Goal: Task Accomplishment & Management: Manage account settings

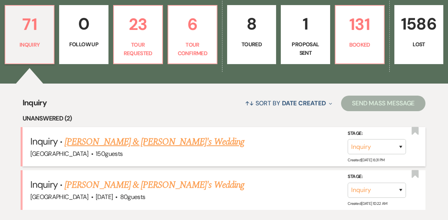
scroll to position [232, 0]
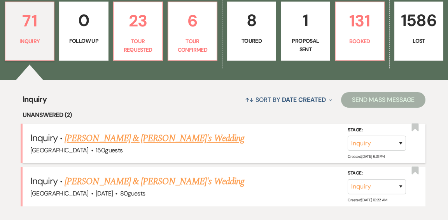
click at [135, 131] on link "[PERSON_NAME] & [PERSON_NAME]'s Wedding" at bounding box center [155, 138] width 180 height 14
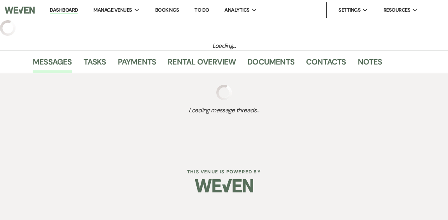
select select "5"
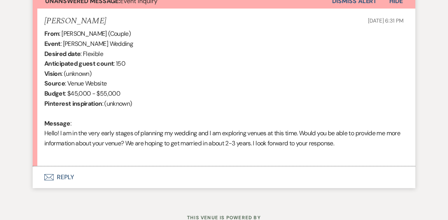
scroll to position [296, 0]
click at [68, 174] on button "Envelope Reply" at bounding box center [224, 177] width 383 height 22
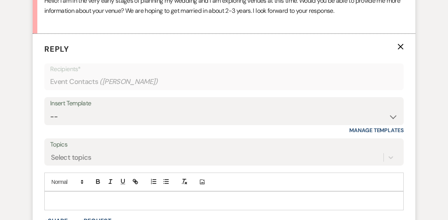
scroll to position [432, 0]
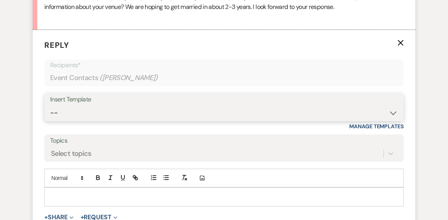
click at [392, 113] on select "-- Weven Planning Portal Introduction (Booked Events) Initial Inquiry Response …" at bounding box center [224, 112] width 348 height 15
click at [392, 114] on select "-- Weven Planning Portal Introduction (Booked Events) Initial Inquiry Response …" at bounding box center [224, 112] width 348 height 15
select select "600"
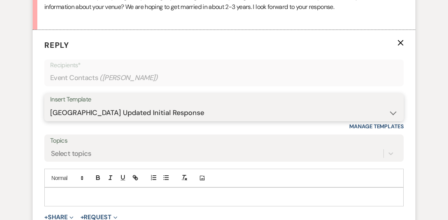
click at [50, 105] on select "-- Weven Planning Portal Introduction (Booked Events) Initial Inquiry Response …" at bounding box center [224, 112] width 348 height 15
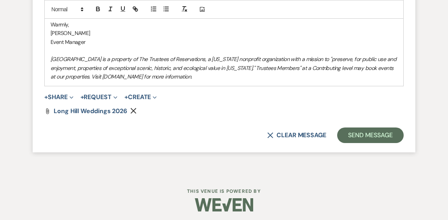
scroll to position [859, 0]
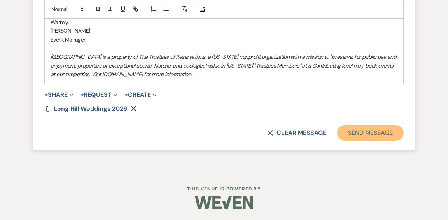
click at [364, 135] on button "Send Message" at bounding box center [370, 133] width 66 height 16
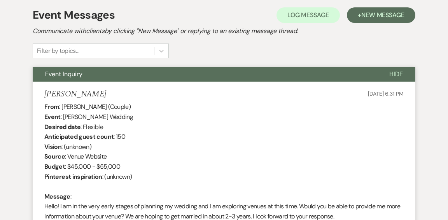
scroll to position [0, 0]
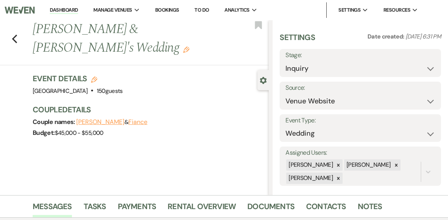
click at [52, 11] on link "Dashboard" at bounding box center [64, 10] width 28 height 7
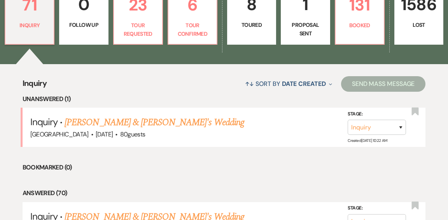
scroll to position [248, 0]
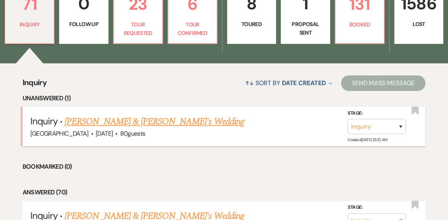
click at [149, 115] on link "[PERSON_NAME] & [PERSON_NAME]'s Wedding" at bounding box center [155, 122] width 180 height 14
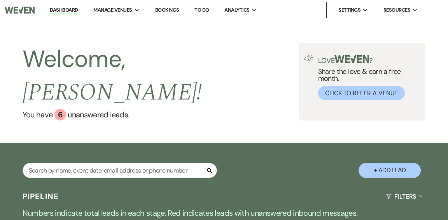
select select "5"
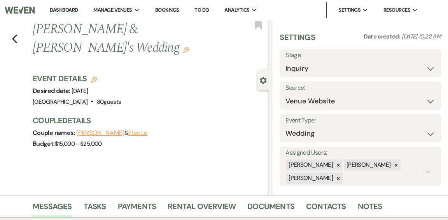
click at [74, 10] on link "Dashboard" at bounding box center [64, 10] width 28 height 7
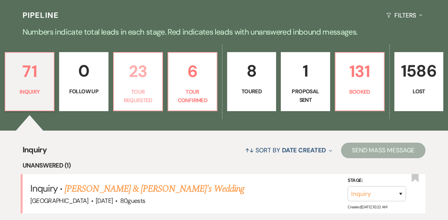
click at [139, 87] on p "Tour Requested" at bounding box center [138, 95] width 39 height 17
select select "2"
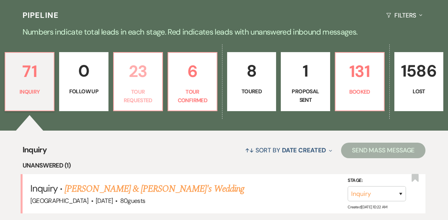
select select "2"
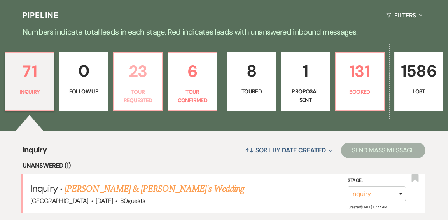
select select "2"
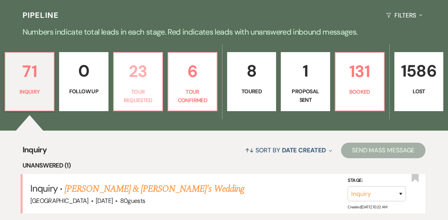
select select "2"
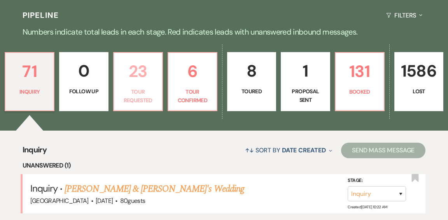
select select "2"
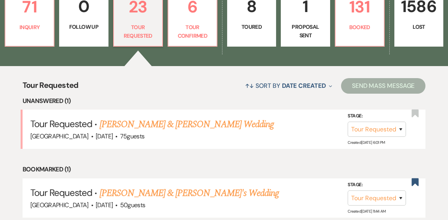
scroll to position [247, 0]
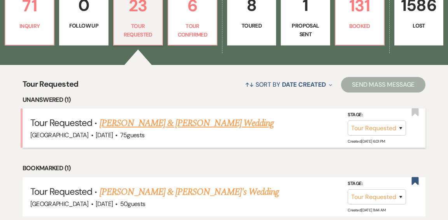
click at [209, 116] on link "[PERSON_NAME] & [PERSON_NAME] Wedding" at bounding box center [187, 123] width 174 height 14
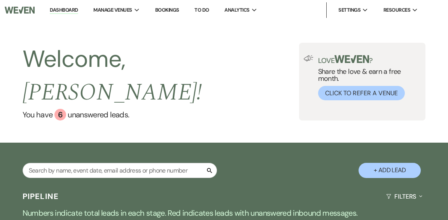
select select "2"
select select "1"
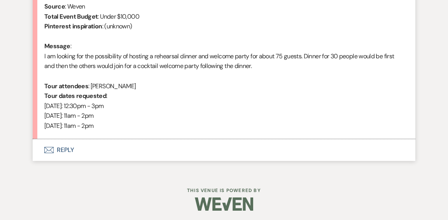
scroll to position [385, 0]
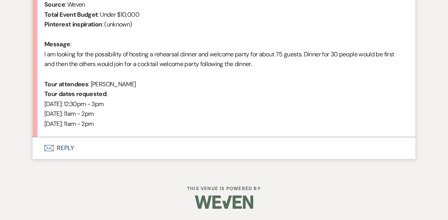
click at [66, 147] on button "Envelope Reply" at bounding box center [224, 148] width 383 height 22
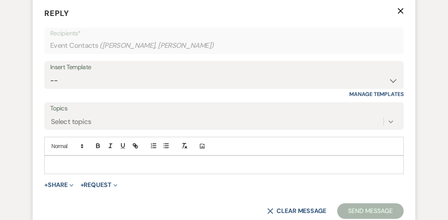
scroll to position [526, 0]
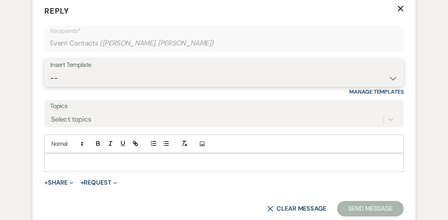
click at [389, 78] on select "-- Weven Planning Portal Introduction (Booked Events) Initial Inquiry Response …" at bounding box center [224, 78] width 348 height 15
select select "4066"
click at [50, 71] on select "-- Weven Planning Portal Introduction (Booked Events) Initial Inquiry Response …" at bounding box center [224, 78] width 348 height 15
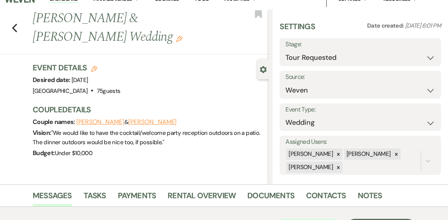
scroll to position [0, 0]
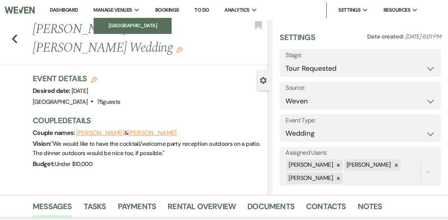
click at [126, 25] on li "[GEOGRAPHIC_DATA]" at bounding box center [133, 26] width 70 height 8
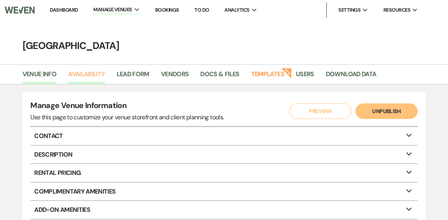
click at [83, 75] on link "Availability" at bounding box center [86, 76] width 37 height 15
select select "2"
select select "2026"
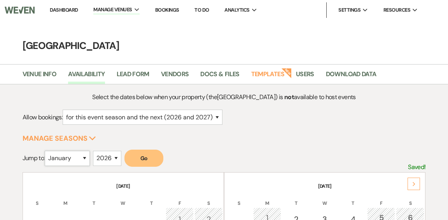
click at [87, 158] on select "January February March April May June July August September October November De…" at bounding box center [67, 158] width 45 height 15
select select "6"
click at [47, 151] on select "January February March April May June July August September October November De…" at bounding box center [67, 158] width 45 height 15
click at [143, 160] on button "Go" at bounding box center [143, 158] width 39 height 17
click at [55, 10] on link "Dashboard" at bounding box center [64, 10] width 28 height 7
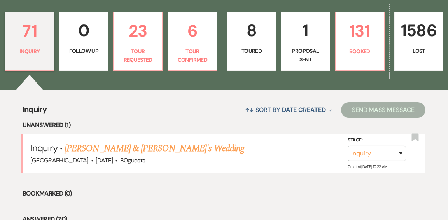
scroll to position [225, 0]
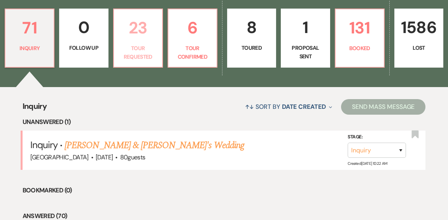
click at [133, 44] on p "Tour Requested" at bounding box center [138, 52] width 39 height 17
select select "2"
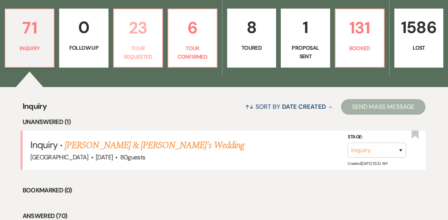
select select "2"
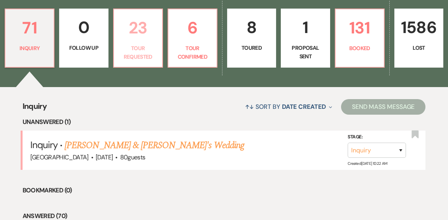
select select "2"
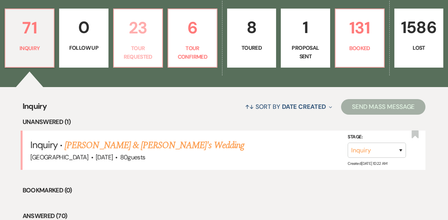
select select "2"
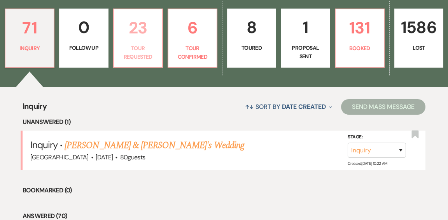
select select "2"
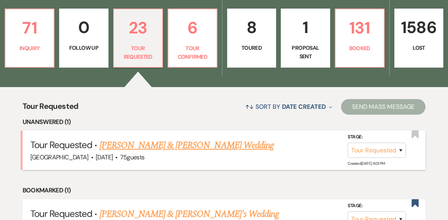
click at [212, 138] on link "[PERSON_NAME] & [PERSON_NAME] Wedding" at bounding box center [187, 145] width 174 height 14
select select "2"
select select "1"
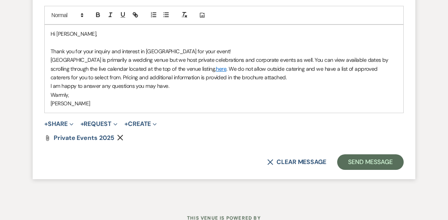
scroll to position [684, 0]
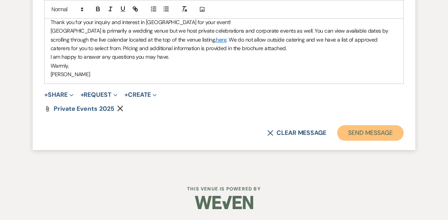
click at [351, 135] on button "Send Message" at bounding box center [370, 133] width 66 height 16
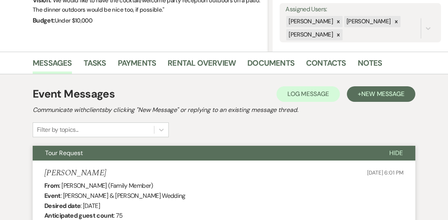
scroll to position [0, 0]
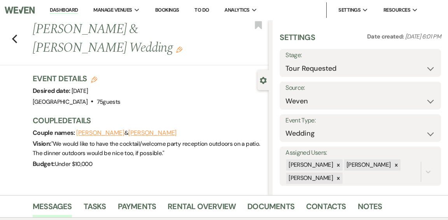
click at [52, 9] on link "Dashboard" at bounding box center [64, 10] width 28 height 7
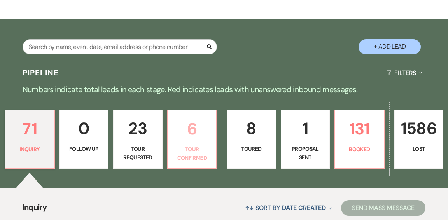
scroll to position [125, 0]
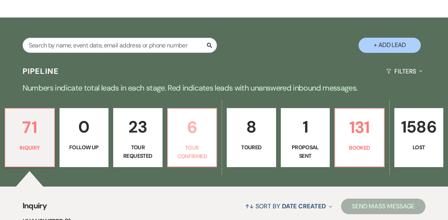
click at [189, 114] on p "6" at bounding box center [192, 127] width 39 height 26
select select "4"
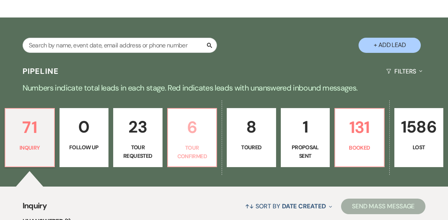
select select "4"
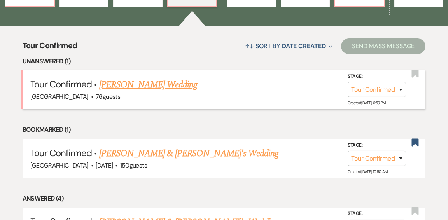
scroll to position [286, 0]
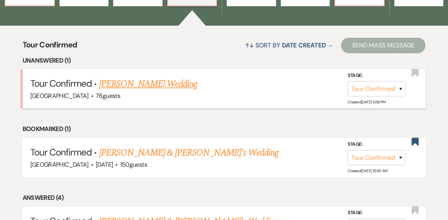
click at [153, 77] on link "[PERSON_NAME] Wedding" at bounding box center [148, 84] width 98 height 14
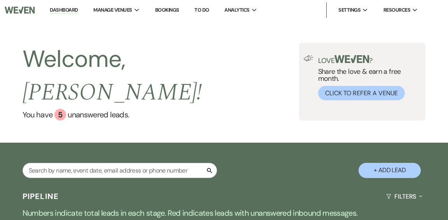
select select "4"
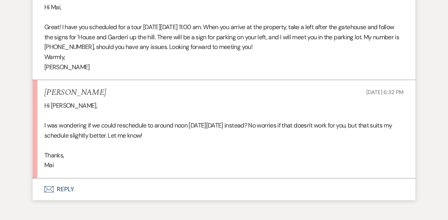
scroll to position [1604, 0]
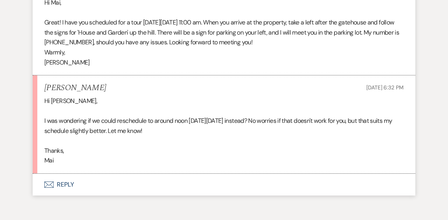
click at [66, 196] on button "Envelope Reply" at bounding box center [224, 185] width 383 height 22
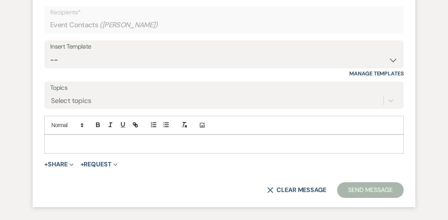
scroll to position [1802, 0]
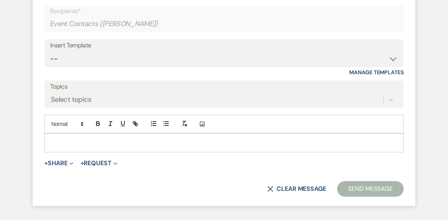
click at [143, 147] on p at bounding box center [224, 142] width 347 height 9
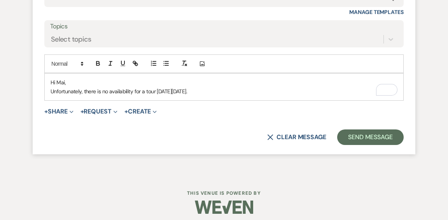
scroll to position [1887, 0]
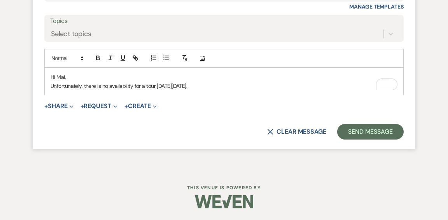
click at [241, 86] on p "Unfortunately, there is no availability for a tour [DATE][DATE]." at bounding box center [224, 86] width 347 height 9
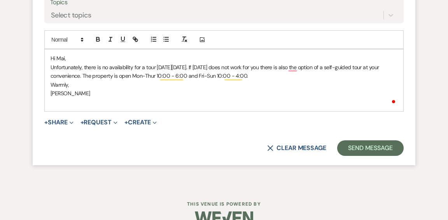
scroll to position [1889, 0]
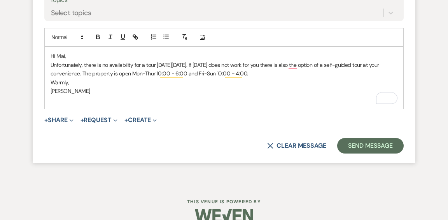
click at [227, 78] on p "Unfortunately, there is no availability for a tour [DATE][DATE]. If [DATE] does…" at bounding box center [224, 69] width 347 height 17
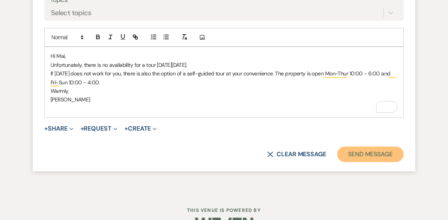
drag, startPoint x: 354, startPoint y: 173, endPoint x: 350, endPoint y: 164, distance: 9.0
click at [354, 162] on button "Send Message" at bounding box center [370, 155] width 66 height 16
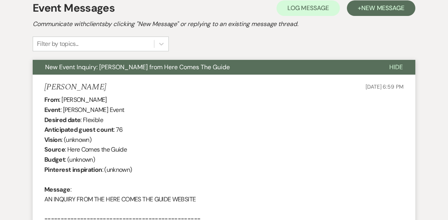
scroll to position [0, 0]
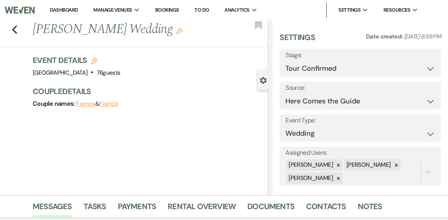
click at [54, 10] on link "Dashboard" at bounding box center [64, 10] width 28 height 7
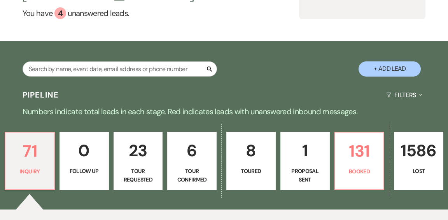
scroll to position [101, 0]
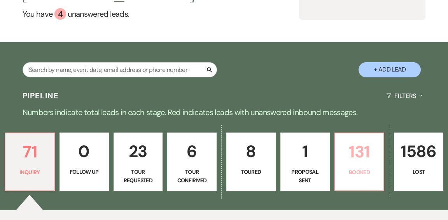
click at [352, 139] on p "131" at bounding box center [359, 152] width 39 height 26
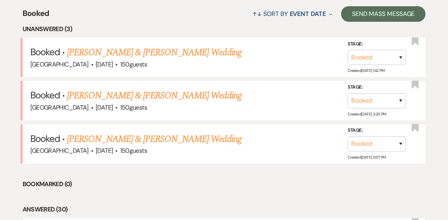
scroll to position [318, 0]
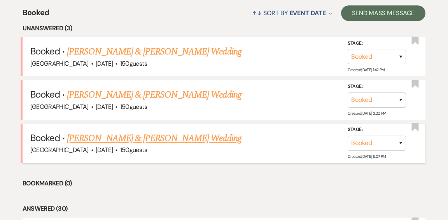
click at [213, 131] on link "[PERSON_NAME] & [PERSON_NAME] Wedding" at bounding box center [154, 138] width 174 height 14
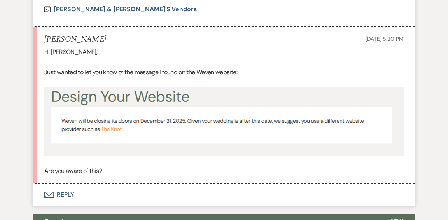
scroll to position [516, 0]
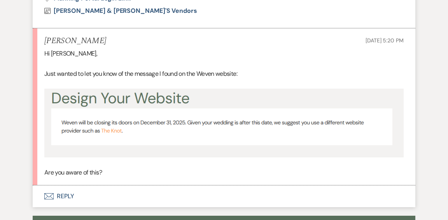
click at [67, 197] on button "Envelope Reply" at bounding box center [224, 196] width 383 height 22
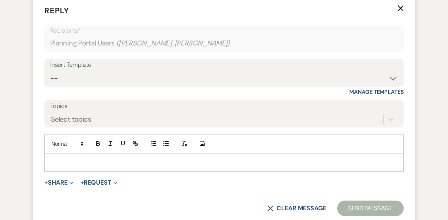
scroll to position [706, 0]
click at [143, 167] on div at bounding box center [224, 163] width 359 height 18
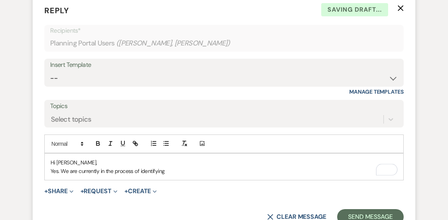
scroll to position [707, 0]
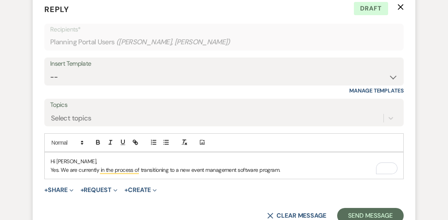
click at [257, 169] on p "Yes. We are currently in the process of transitioning to a new event management…" at bounding box center [224, 170] width 347 height 9
click at [266, 171] on p "Yes. We are currently in the process of transitioning to a new event management…" at bounding box center [224, 170] width 347 height 9
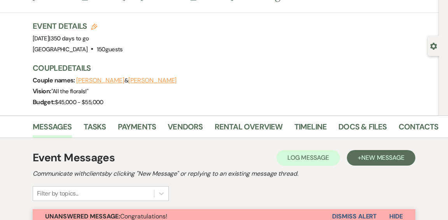
scroll to position [0, 0]
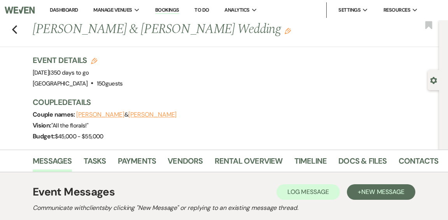
click at [63, 10] on link "Dashboard" at bounding box center [64, 10] width 28 height 7
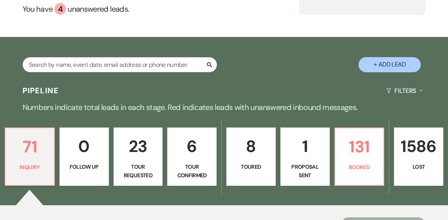
scroll to position [110, 0]
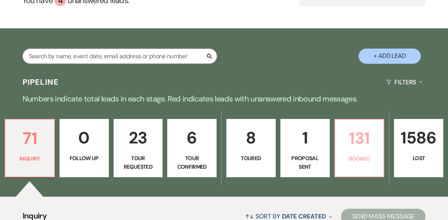
click at [360, 154] on p "Booked" at bounding box center [359, 158] width 39 height 9
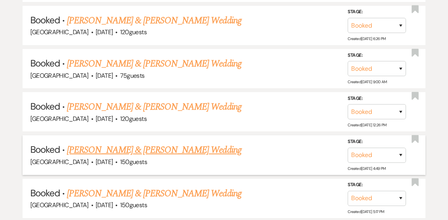
scroll to position [960, 0]
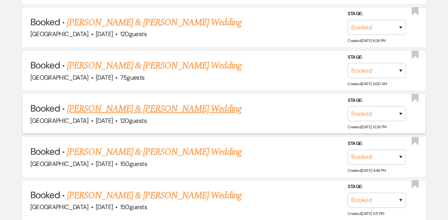
click at [142, 102] on link "[PERSON_NAME] & [PERSON_NAME] Wedding" at bounding box center [154, 109] width 174 height 14
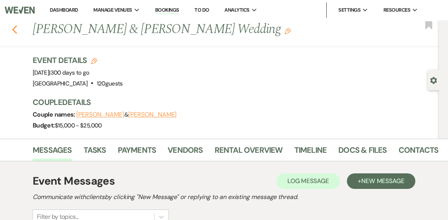
click at [16, 30] on icon "Previous" at bounding box center [15, 29] width 6 height 9
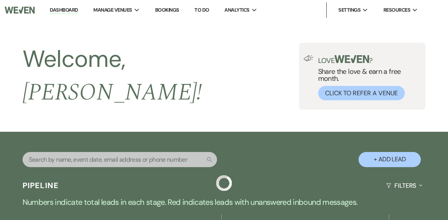
scroll to position [960, 0]
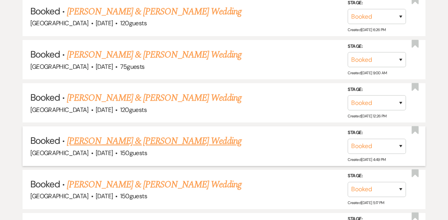
click at [176, 134] on link "[PERSON_NAME] & [PERSON_NAME] Wedding" at bounding box center [154, 141] width 174 height 14
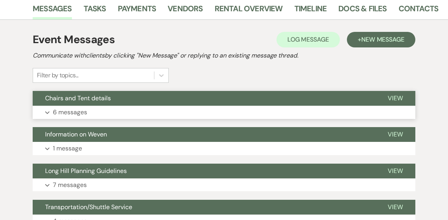
scroll to position [196, 0]
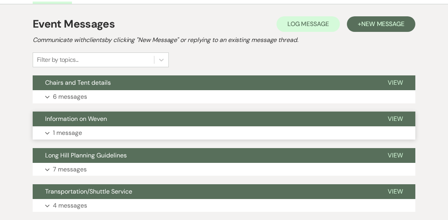
click at [115, 122] on button "Information on Weven" at bounding box center [204, 119] width 343 height 15
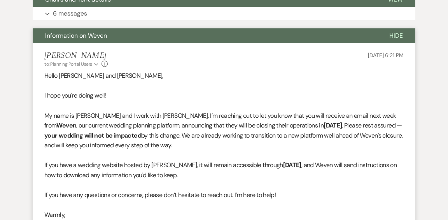
scroll to position [282, 0]
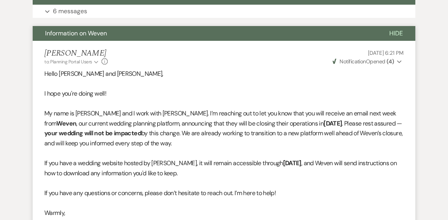
drag, startPoint x: 171, startPoint y: 135, endPoint x: 173, endPoint y: 142, distance: 6.8
click at [173, 142] on p "My name is [PERSON_NAME] and I work with [PERSON_NAME]. I’m reaching out to let…" at bounding box center [223, 128] width 359 height 40
copy p "We are already working to transition to a new platform well ahead of Weven’s cl…"
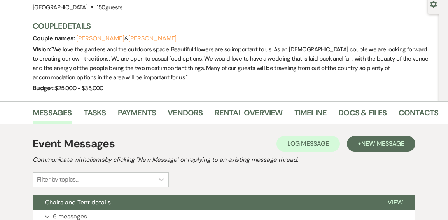
scroll to position [0, 0]
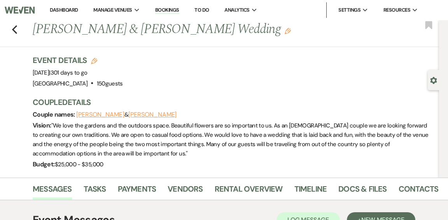
click at [61, 10] on link "Dashboard" at bounding box center [64, 10] width 28 height 7
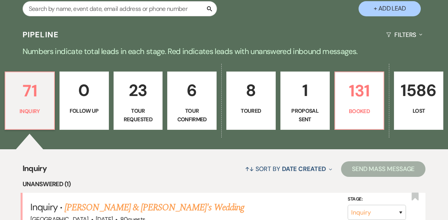
scroll to position [166, 0]
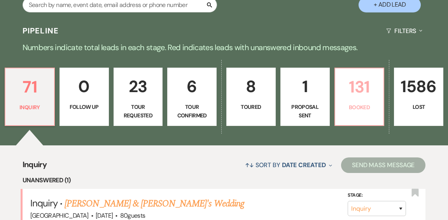
click at [362, 99] on link "131 Booked" at bounding box center [359, 97] width 50 height 58
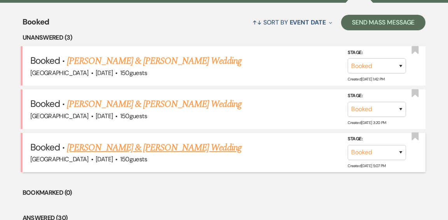
click at [210, 141] on link "[PERSON_NAME] & [PERSON_NAME] Wedding" at bounding box center [154, 148] width 174 height 14
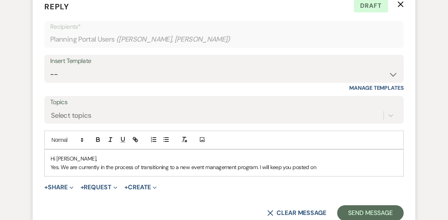
scroll to position [710, 0]
click at [336, 168] on p "Yes. We are currently in the process of transitioning to a new event management…" at bounding box center [224, 167] width 347 height 9
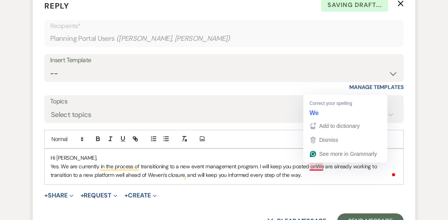
click at [333, 175] on p "Yes. We are currently in the process of transitioning to a new event management…" at bounding box center [224, 170] width 347 height 17
click at [315, 166] on p "Yes. We are currently in the process of transitioning to a new event management…" at bounding box center [224, 170] width 347 height 17
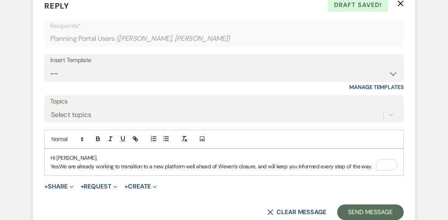
click at [372, 166] on p "Yes. We are already working to transition to a new platform well ahead of Weven…" at bounding box center [224, 166] width 347 height 9
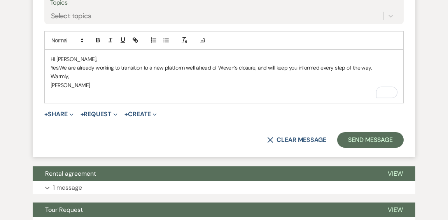
scroll to position [809, 0]
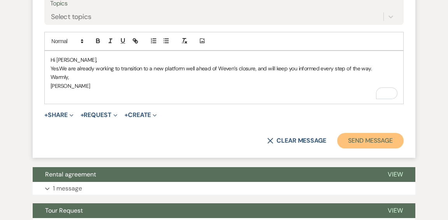
click at [360, 136] on button "Send Message" at bounding box center [370, 141] width 66 height 16
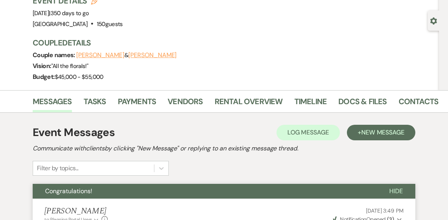
scroll to position [0, 0]
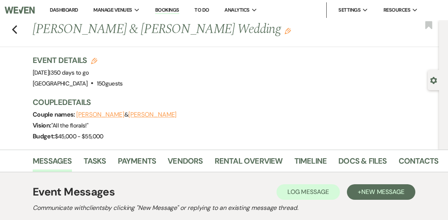
click at [58, 9] on link "Dashboard" at bounding box center [64, 10] width 28 height 7
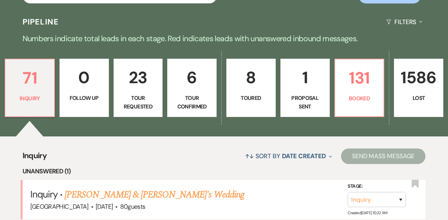
scroll to position [178, 0]
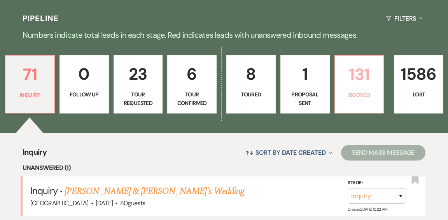
click at [370, 91] on p "Booked" at bounding box center [359, 95] width 39 height 9
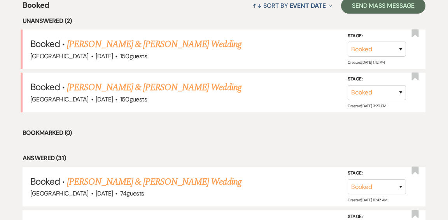
scroll to position [322, 0]
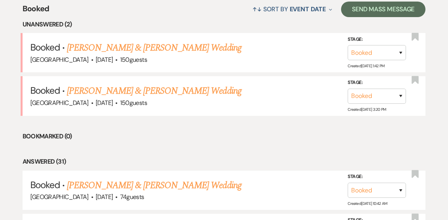
click at [142, 41] on link "[PERSON_NAME] & [PERSON_NAME] Wedding" at bounding box center [154, 48] width 174 height 14
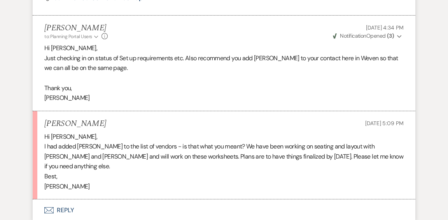
scroll to position [486, 0]
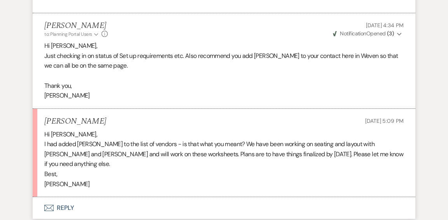
click at [70, 197] on button "Envelope Reply" at bounding box center [224, 208] width 383 height 22
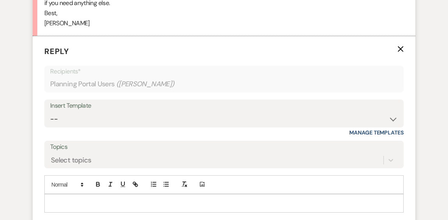
scroll to position [658, 0]
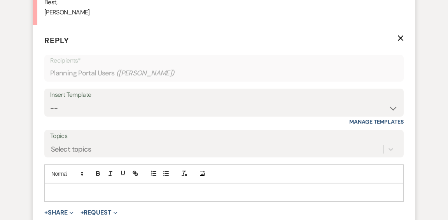
click at [139, 184] on div at bounding box center [224, 193] width 359 height 18
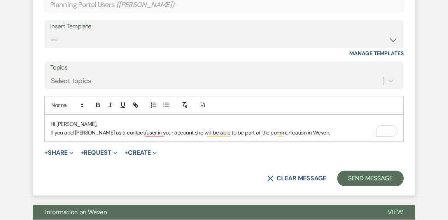
scroll to position [726, 0]
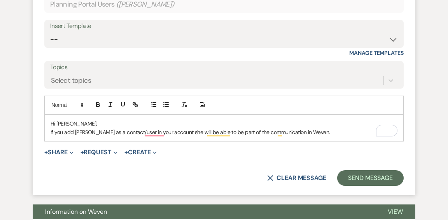
click at [51, 128] on p "If you add [PERSON_NAME] as a contact/user in your account she will be able to …" at bounding box center [224, 132] width 347 height 9
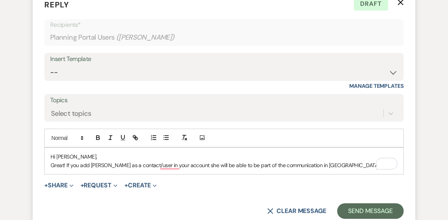
scroll to position [694, 0]
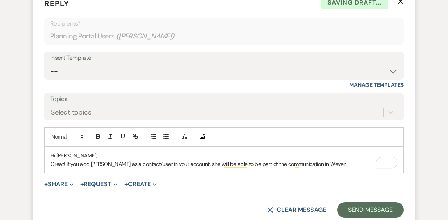
click at [324, 160] on p "Great! If you add [PERSON_NAME] as a contact/user in your account, she will be …" at bounding box center [224, 164] width 347 height 9
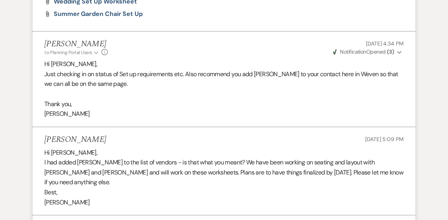
scroll to position [0, 0]
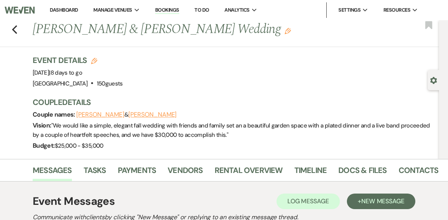
click at [72, 10] on link "Dashboard" at bounding box center [64, 10] width 28 height 7
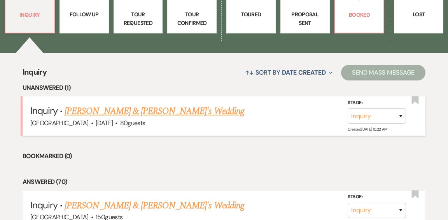
scroll to position [257, 0]
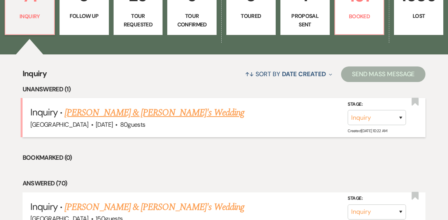
click at [165, 106] on link "[PERSON_NAME] & [PERSON_NAME]'s Wedding" at bounding box center [155, 113] width 180 height 14
select select "5"
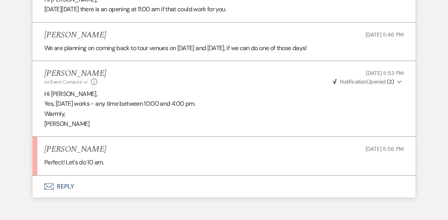
scroll to position [1080, 0]
click at [67, 177] on button "Envelope Reply" at bounding box center [224, 188] width 383 height 22
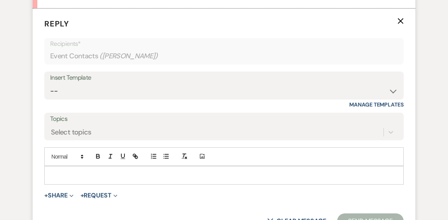
scroll to position [1250, 0]
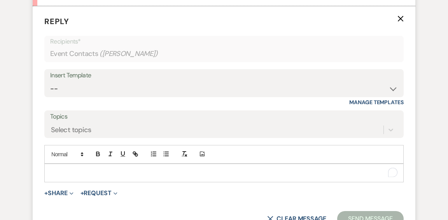
click at [116, 169] on p "To enrich screen reader interactions, please activate Accessibility in Grammarl…" at bounding box center [224, 173] width 347 height 9
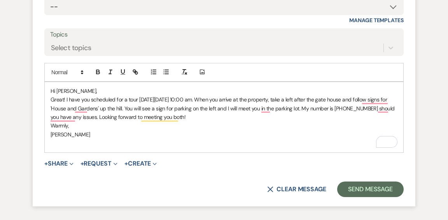
scroll to position [1333, 0]
click at [73, 100] on p "Great! I have you scheduled for a tour [DATE][DATE] 10:00 am. When you arrive a…" at bounding box center [224, 108] width 347 height 26
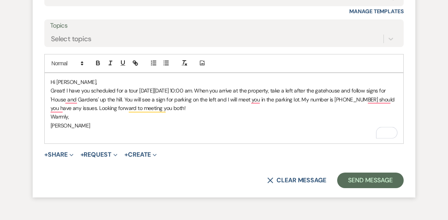
scroll to position [1341, 0]
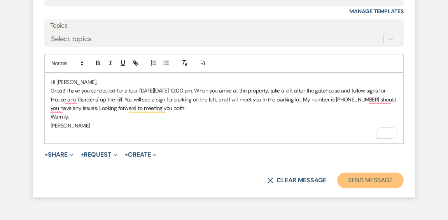
drag, startPoint x: 361, startPoint y: 167, endPoint x: 359, endPoint y: 161, distance: 6.4
click at [361, 173] on button "Send Message" at bounding box center [370, 181] width 66 height 16
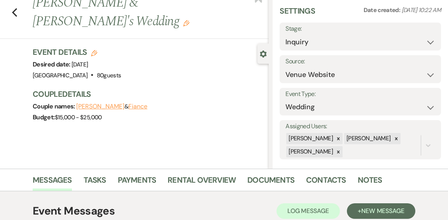
scroll to position [0, 0]
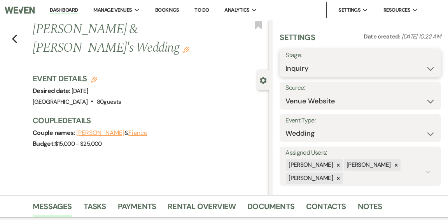
click at [430, 69] on select "Inquiry Follow Up Tour Requested Tour Confirmed Toured Proposal Sent Booked Lost" at bounding box center [360, 68] width 150 height 15
select select "2"
click at [285, 61] on select "Inquiry Follow Up Tour Requested Tour Confirmed Toured Proposal Sent Booked Lost" at bounding box center [360, 68] width 150 height 15
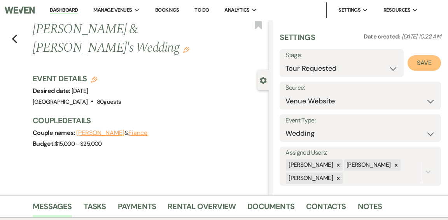
drag, startPoint x: 422, startPoint y: 65, endPoint x: 385, endPoint y: 51, distance: 40.0
click at [422, 65] on button "Save" at bounding box center [423, 63] width 33 height 16
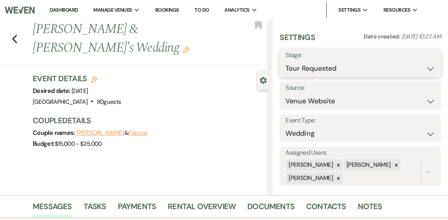
click at [432, 67] on select "Inquiry Follow Up Tour Requested Tour Confirmed Toured Proposal Sent Booked Lost" at bounding box center [360, 68] width 150 height 15
select select "4"
click at [285, 61] on select "Inquiry Follow Up Tour Requested Tour Confirmed Toured Proposal Sent Booked Lost" at bounding box center [360, 68] width 150 height 15
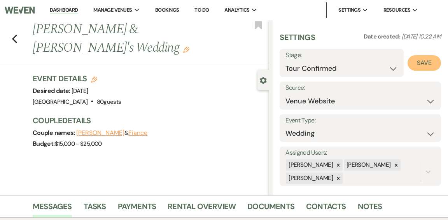
click at [420, 62] on button "Save" at bounding box center [423, 63] width 33 height 16
click at [59, 9] on link "Dashboard" at bounding box center [64, 10] width 28 height 7
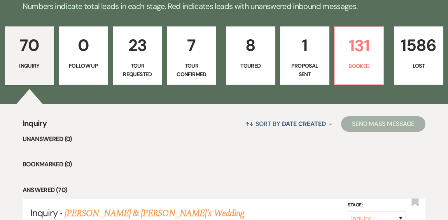
scroll to position [208, 0]
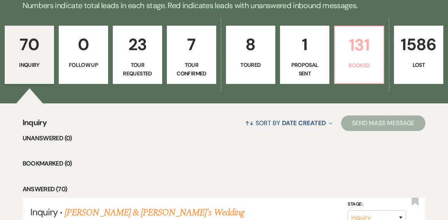
click at [345, 61] on link "131 Booked" at bounding box center [359, 55] width 50 height 58
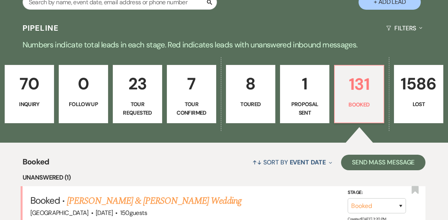
scroll to position [208, 0]
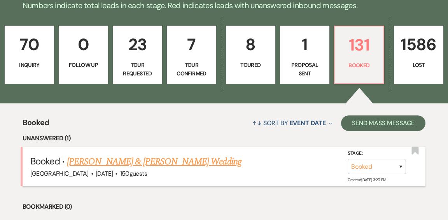
click at [189, 155] on link "[PERSON_NAME] & [PERSON_NAME] Wedding" at bounding box center [154, 162] width 174 height 14
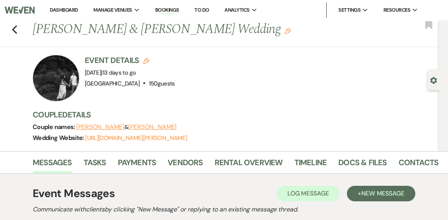
click at [64, 10] on link "Dashboard" at bounding box center [64, 10] width 28 height 7
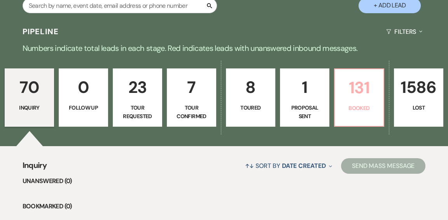
scroll to position [172, 0]
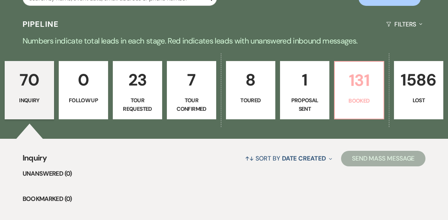
click at [357, 96] on p "Booked" at bounding box center [358, 100] width 39 height 9
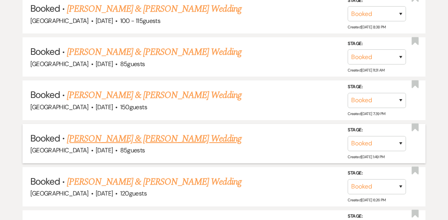
scroll to position [760, 0]
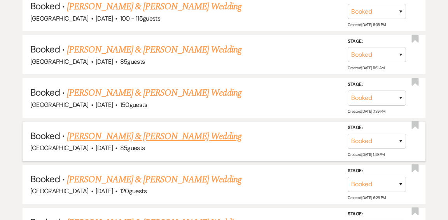
click at [131, 129] on link "[PERSON_NAME] & [PERSON_NAME] Wedding" at bounding box center [154, 136] width 174 height 14
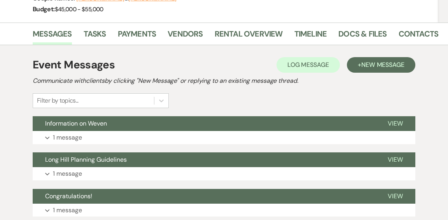
scroll to position [117, 0]
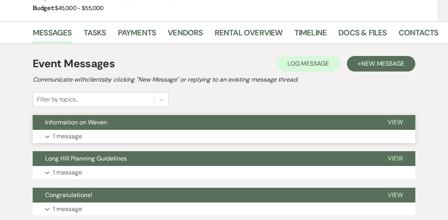
click at [126, 122] on button "Information on Weven" at bounding box center [204, 122] width 343 height 15
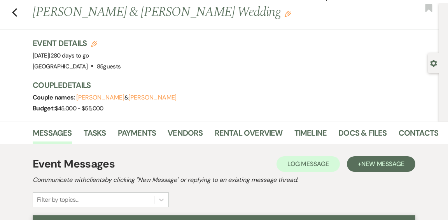
scroll to position [0, 0]
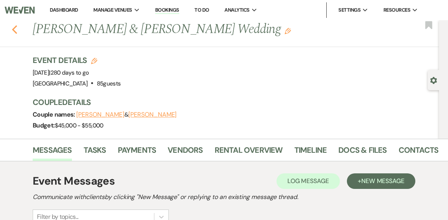
click at [15, 31] on use "button" at bounding box center [14, 29] width 5 height 9
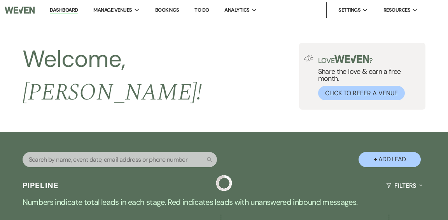
scroll to position [760, 0]
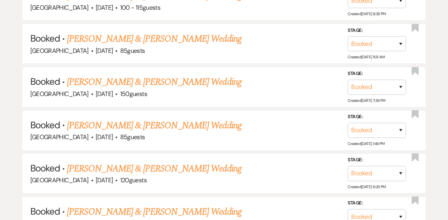
click at [146, 162] on link "[PERSON_NAME] & [PERSON_NAME] Wedding" at bounding box center [154, 169] width 174 height 14
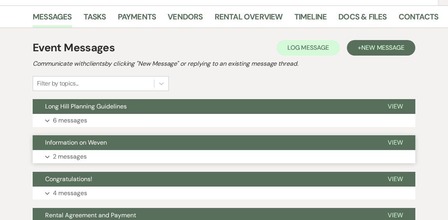
scroll to position [182, 0]
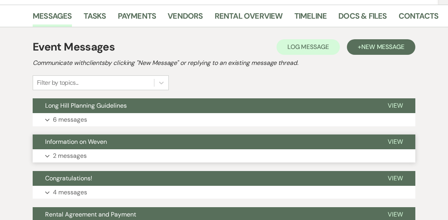
click at [146, 152] on button "Expand 2 messages" at bounding box center [224, 155] width 383 height 13
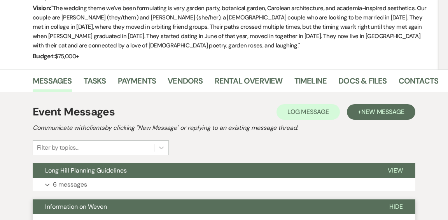
scroll to position [0, 0]
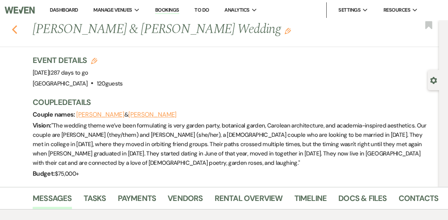
click at [15, 29] on icon "Previous" at bounding box center [15, 29] width 6 height 9
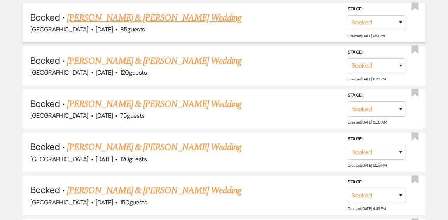
scroll to position [869, 0]
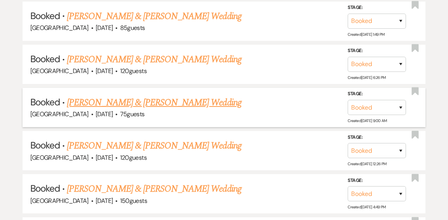
click at [167, 96] on link "[PERSON_NAME] & [PERSON_NAME] Wedding" at bounding box center [154, 103] width 174 height 14
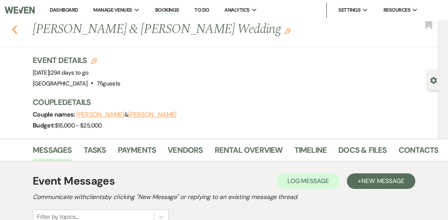
click at [17, 28] on icon "Previous" at bounding box center [15, 29] width 6 height 9
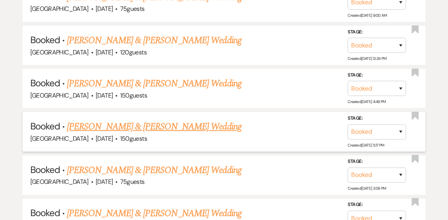
scroll to position [977, 0]
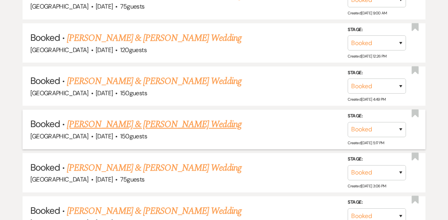
click at [157, 117] on link "[PERSON_NAME] & [PERSON_NAME] Wedding" at bounding box center [154, 124] width 174 height 14
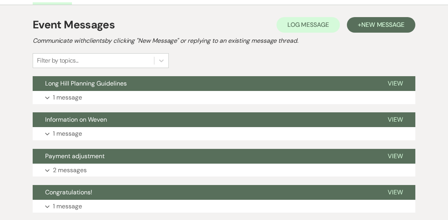
scroll to position [171, 0]
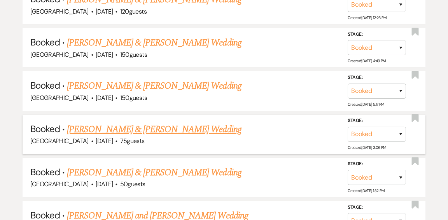
scroll to position [1016, 0]
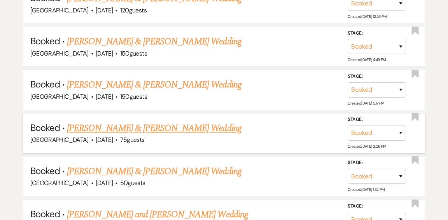
click at [161, 121] on link "[PERSON_NAME] & [PERSON_NAME] Wedding" at bounding box center [154, 128] width 174 height 14
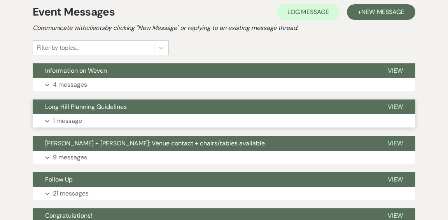
scroll to position [170, 0]
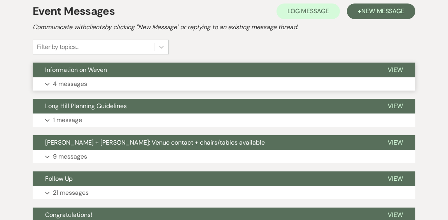
click at [133, 68] on button "Information on Weven" at bounding box center [204, 70] width 343 height 15
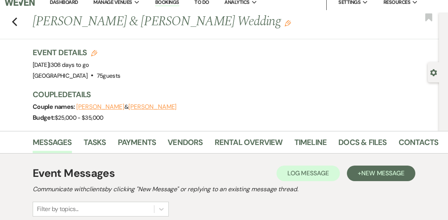
scroll to position [0, 0]
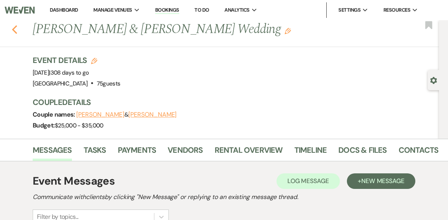
click at [13, 29] on use "button" at bounding box center [14, 29] width 5 height 9
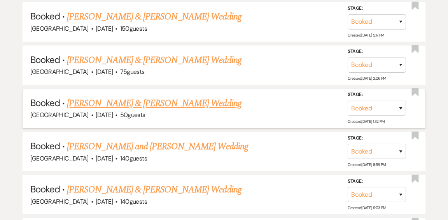
scroll to position [1087, 0]
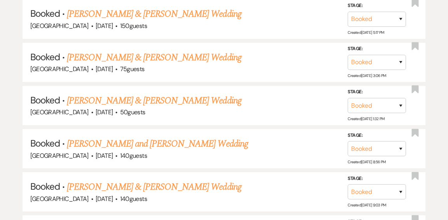
click at [131, 94] on link "[PERSON_NAME] & [PERSON_NAME] Wedding" at bounding box center [154, 101] width 174 height 14
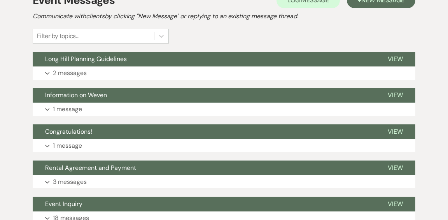
scroll to position [193, 0]
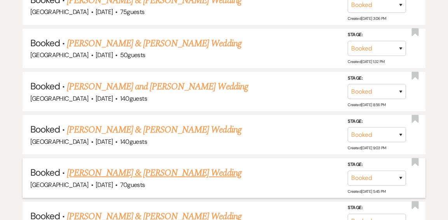
scroll to position [1144, 0]
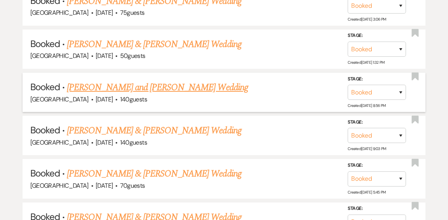
click at [161, 80] on link "[PERSON_NAME] and [PERSON_NAME] Wedding" at bounding box center [157, 87] width 181 height 14
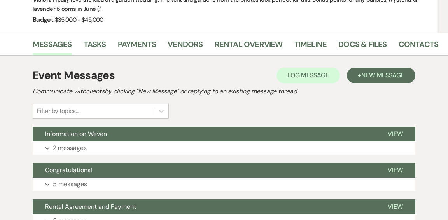
scroll to position [139, 0]
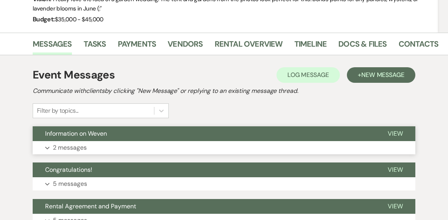
click at [129, 134] on button "Information on Weven" at bounding box center [204, 133] width 343 height 15
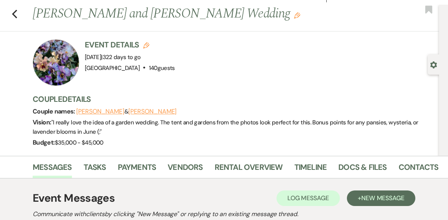
scroll to position [17, 0]
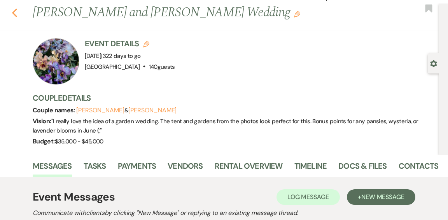
click at [13, 13] on use "button" at bounding box center [14, 13] width 5 height 9
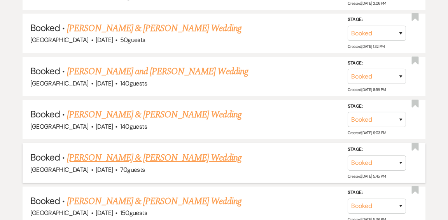
scroll to position [1169, 0]
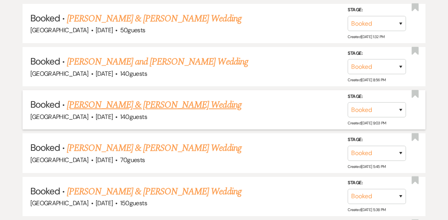
click at [181, 98] on link "[PERSON_NAME] & [PERSON_NAME] Wedding" at bounding box center [154, 105] width 174 height 14
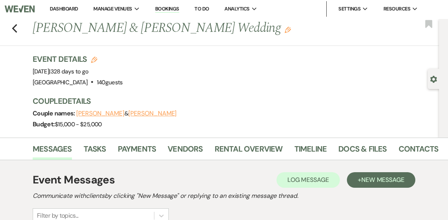
scroll to position [1, 0]
click at [14, 30] on use "button" at bounding box center [14, 28] width 5 height 9
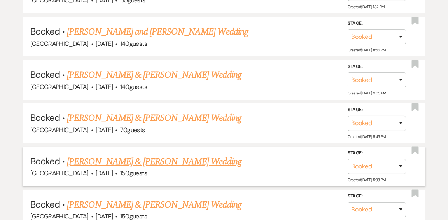
scroll to position [1203, 0]
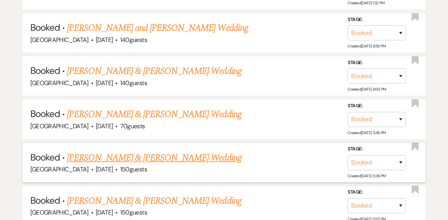
click at [187, 151] on link "[PERSON_NAME] & [PERSON_NAME] Wedding" at bounding box center [154, 158] width 174 height 14
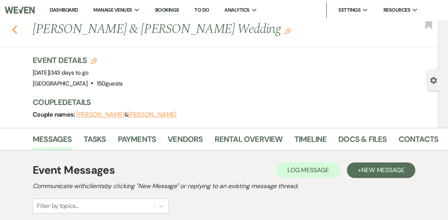
click at [16, 30] on icon "Previous" at bounding box center [15, 29] width 6 height 9
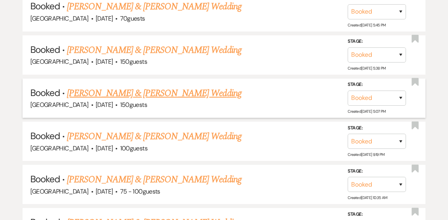
scroll to position [1314, 0]
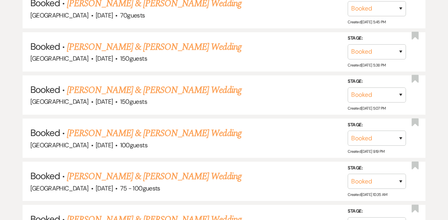
click at [181, 126] on link "[PERSON_NAME] & [PERSON_NAME] Wedding" at bounding box center [154, 133] width 174 height 14
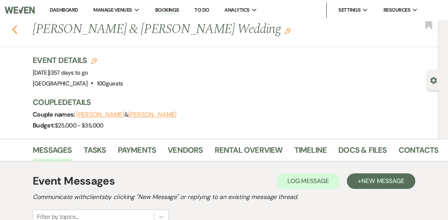
click at [15, 30] on icon "Previous" at bounding box center [15, 29] width 6 height 9
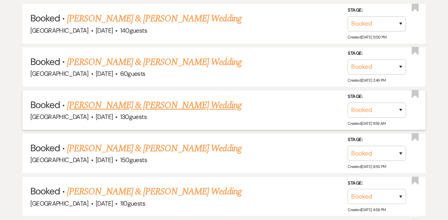
scroll to position [1518, 0]
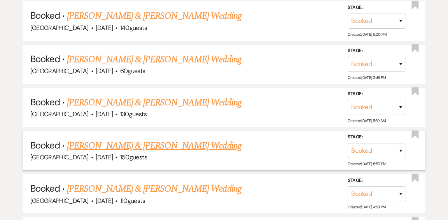
click at [146, 139] on link "[PERSON_NAME] & [PERSON_NAME] Wedding" at bounding box center [154, 146] width 174 height 14
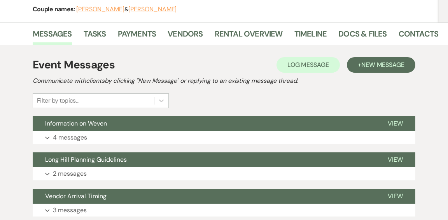
scroll to position [107, 0]
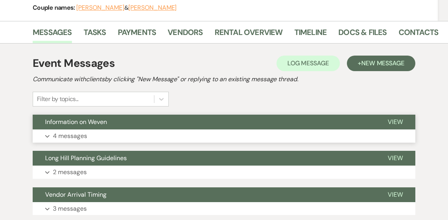
click at [147, 125] on button "Information on Weven" at bounding box center [204, 122] width 343 height 15
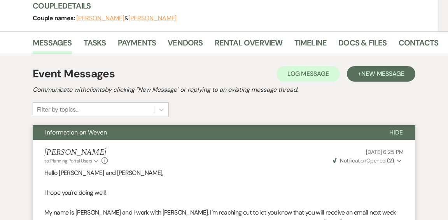
scroll to position [0, 0]
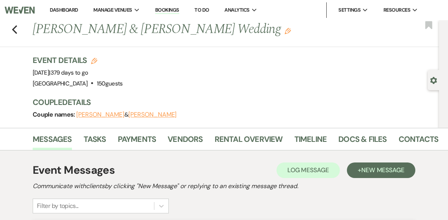
click at [66, 10] on link "Dashboard" at bounding box center [64, 10] width 28 height 7
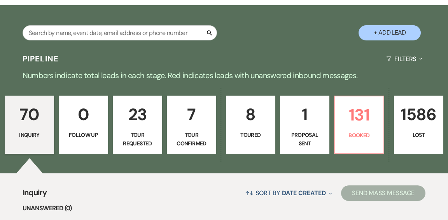
scroll to position [143, 0]
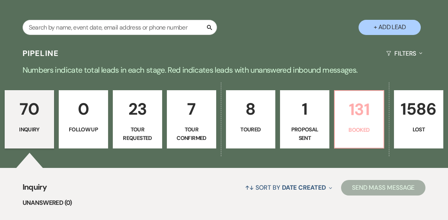
click at [350, 126] on p "Booked" at bounding box center [358, 130] width 39 height 9
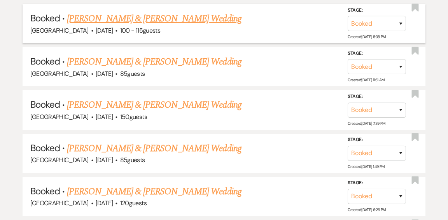
scroll to position [747, 0]
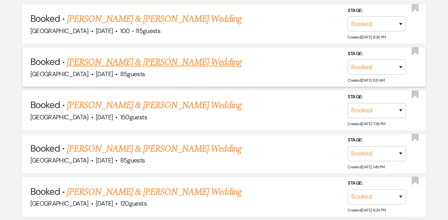
click at [128, 55] on link "[PERSON_NAME] & [PERSON_NAME] Wedding" at bounding box center [154, 62] width 174 height 14
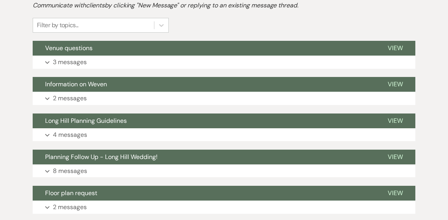
scroll to position [194, 0]
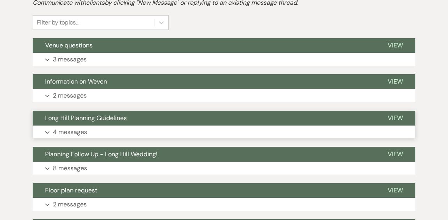
click at [213, 118] on button "Long Hill Planning Guidelines" at bounding box center [204, 118] width 343 height 15
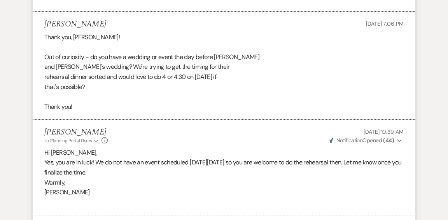
scroll to position [462, 0]
